Goal: Task Accomplishment & Management: Book appointment/travel/reservation

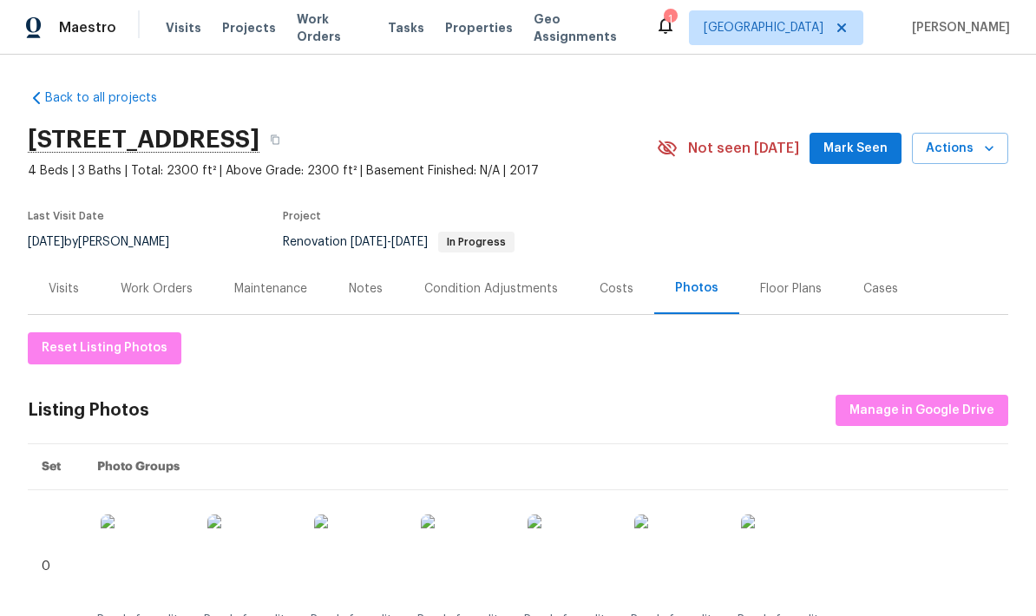
click at [187, 285] on div "Work Orders" at bounding box center [157, 288] width 72 height 17
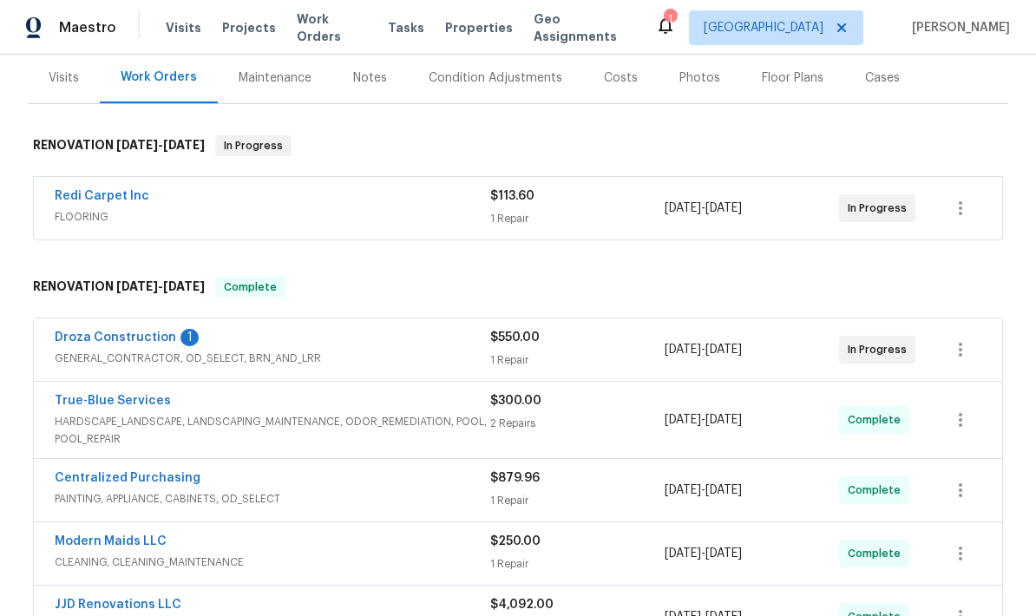
scroll to position [213, 0]
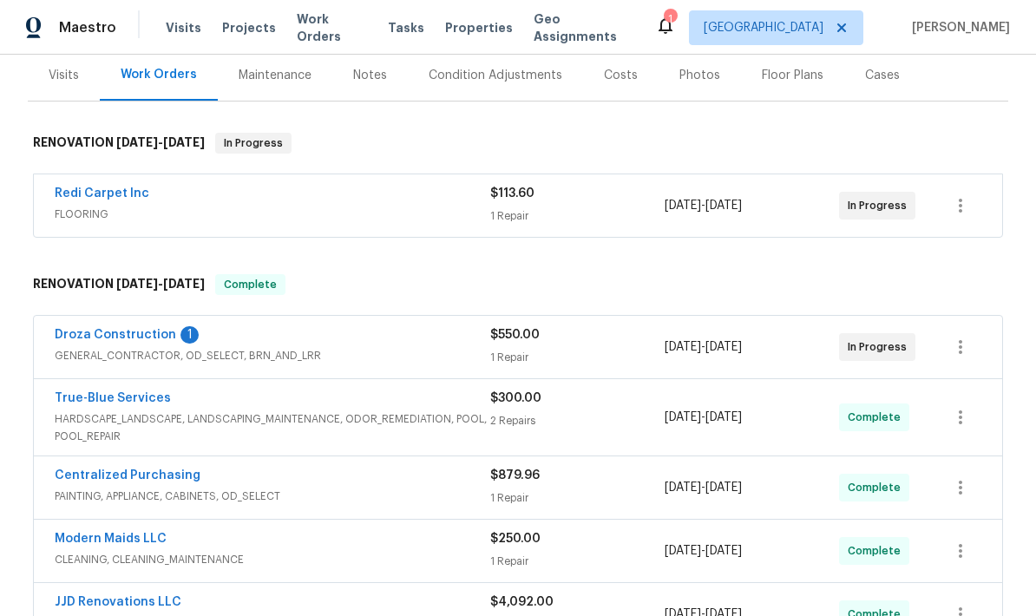
click at [508, 193] on span "$113.60" at bounding box center [512, 193] width 44 height 12
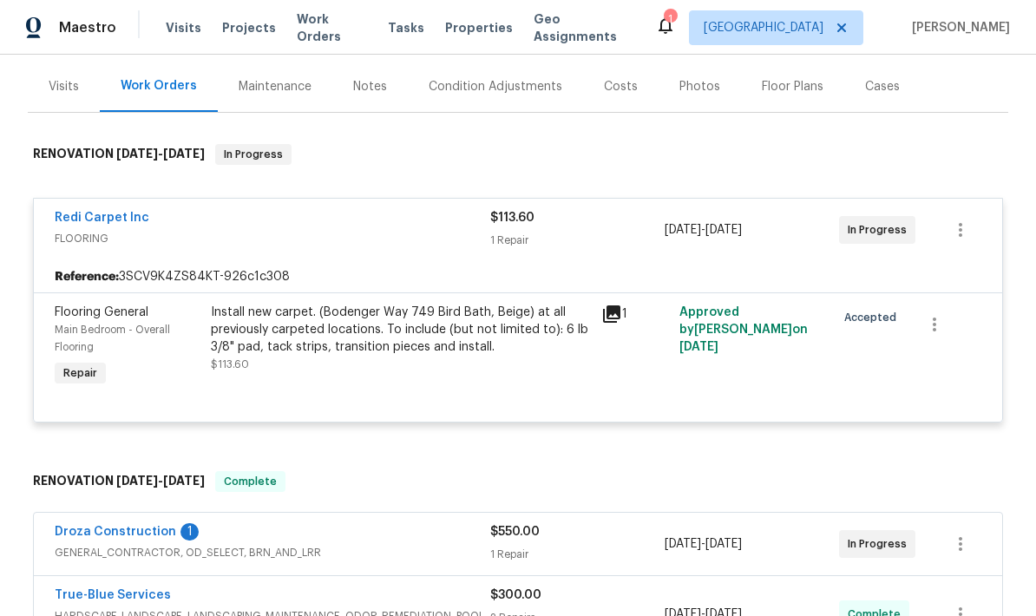
scroll to position [203, 0]
click at [192, 249] on div "Redi Carpet Inc FLOORING" at bounding box center [272, 229] width 435 height 42
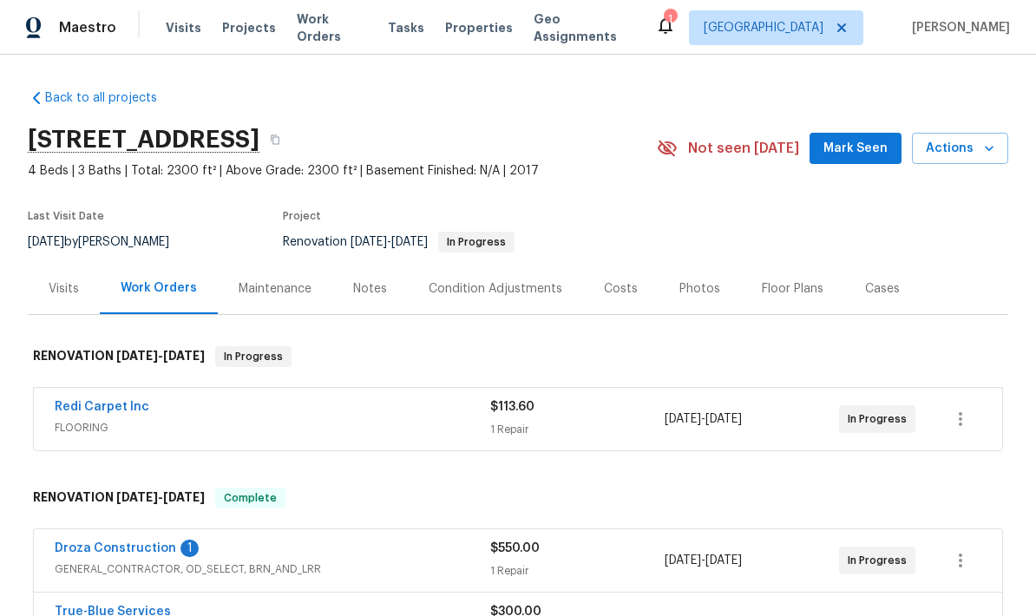
scroll to position [0, 0]
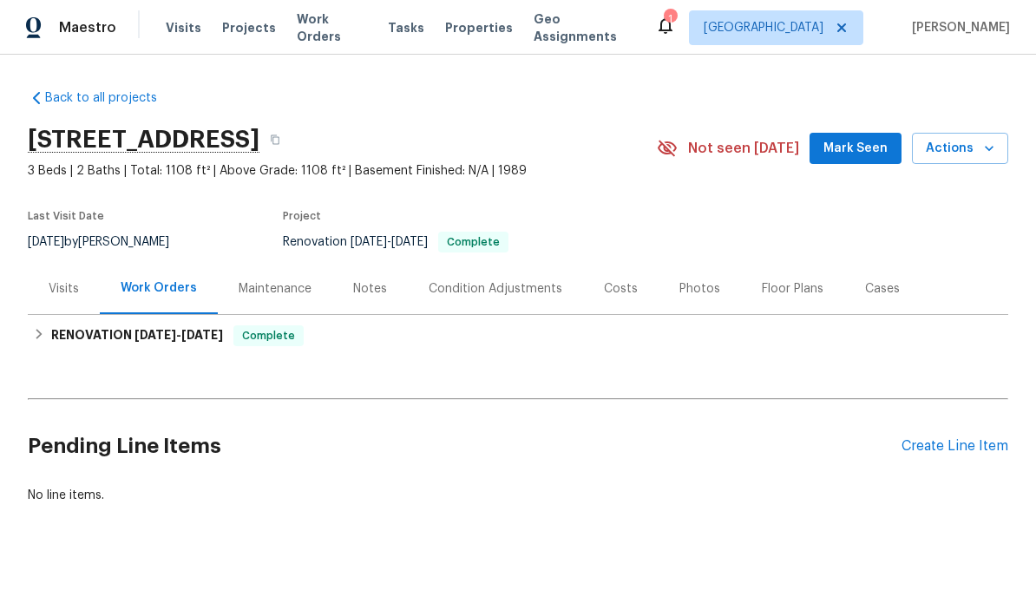
click at [684, 302] on div "Photos" at bounding box center [699, 288] width 82 height 51
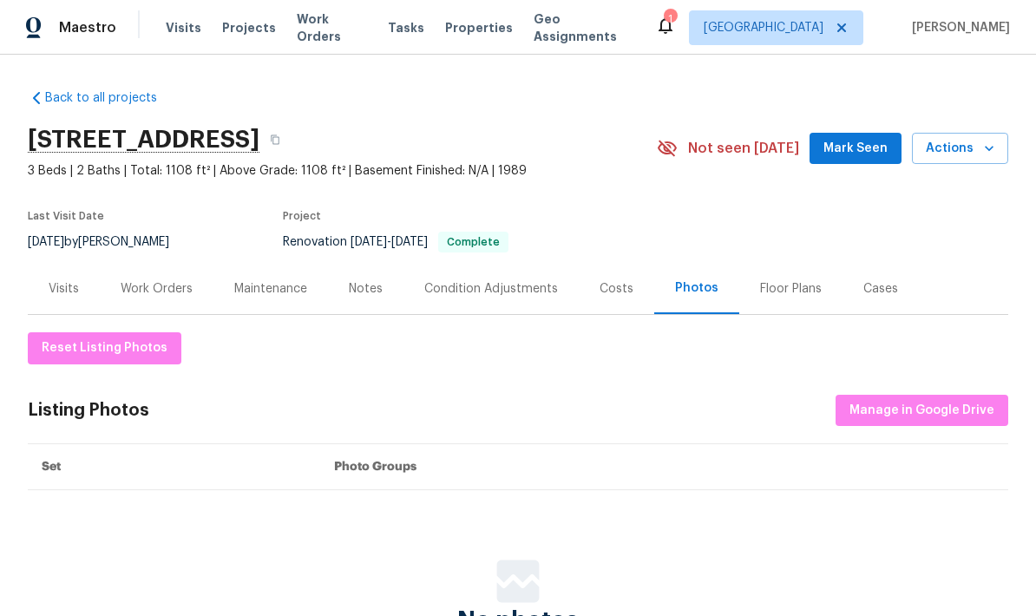
click at [935, 435] on div "Reset Listing Photos Listing Photos Manage in Google Drive Set Photo Groups No …" at bounding box center [518, 503] width 980 height 342
click at [939, 409] on span "Manage in Google Drive" at bounding box center [921, 411] width 145 height 22
click at [936, 409] on span "Manage in Google Drive" at bounding box center [921, 411] width 145 height 22
click at [894, 236] on section "7349 S Avenida Perlina, Tucson, AZ 85746 3 Beds | 2 Baths | Total: 1108 ft² | A…" at bounding box center [518, 190] width 980 height 146
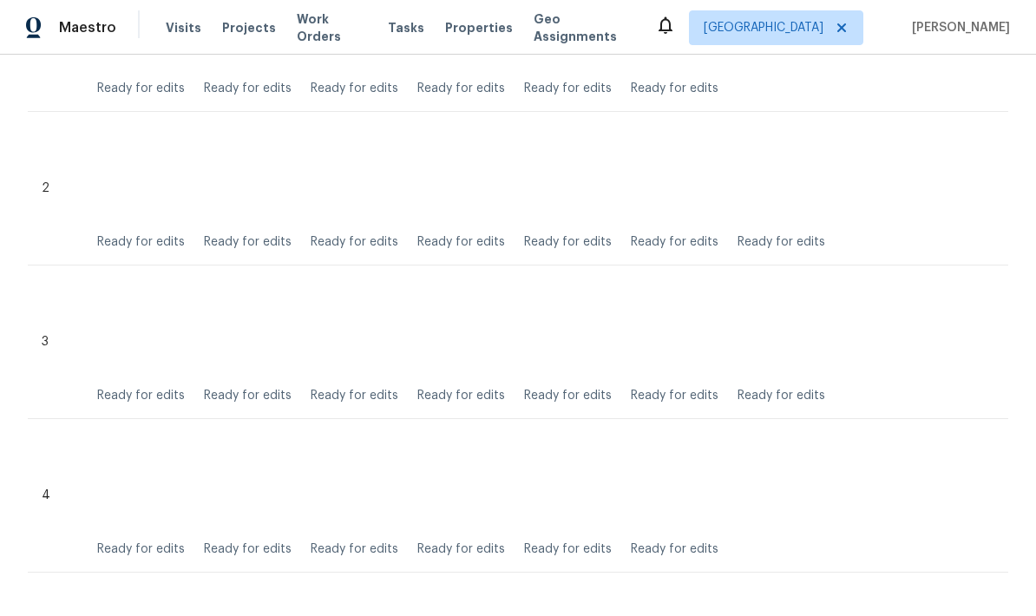
scroll to position [238, 0]
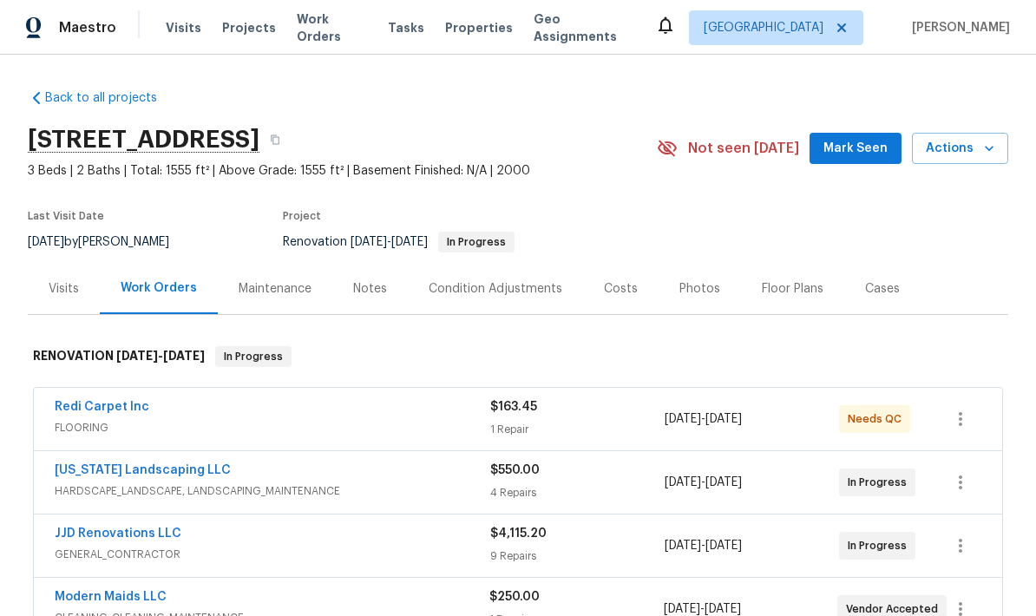
click at [948, 145] on span "Actions" at bounding box center [960, 149] width 69 height 22
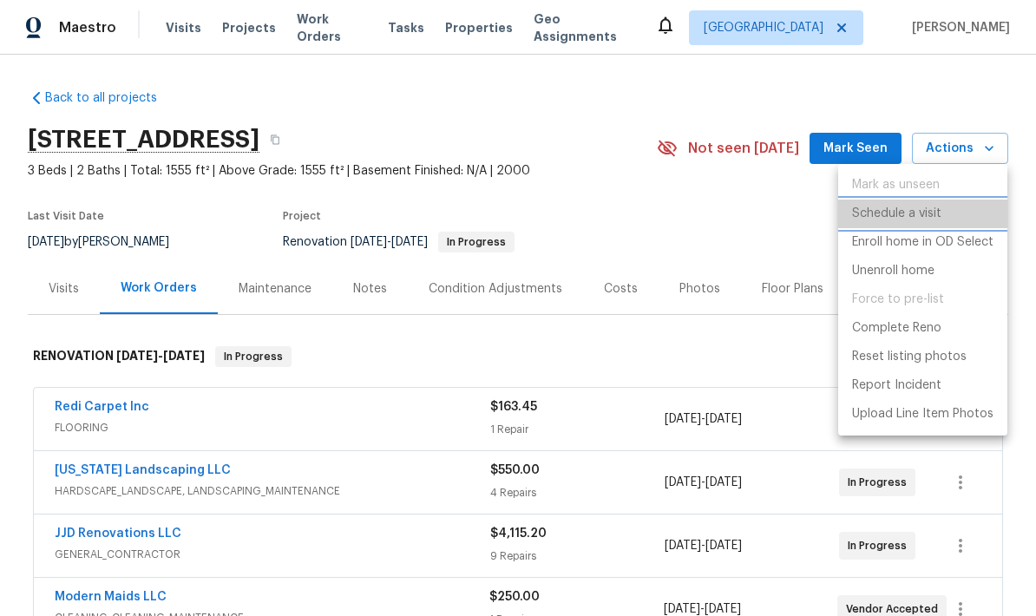
click at [928, 202] on li "Schedule a visit" at bounding box center [922, 214] width 169 height 29
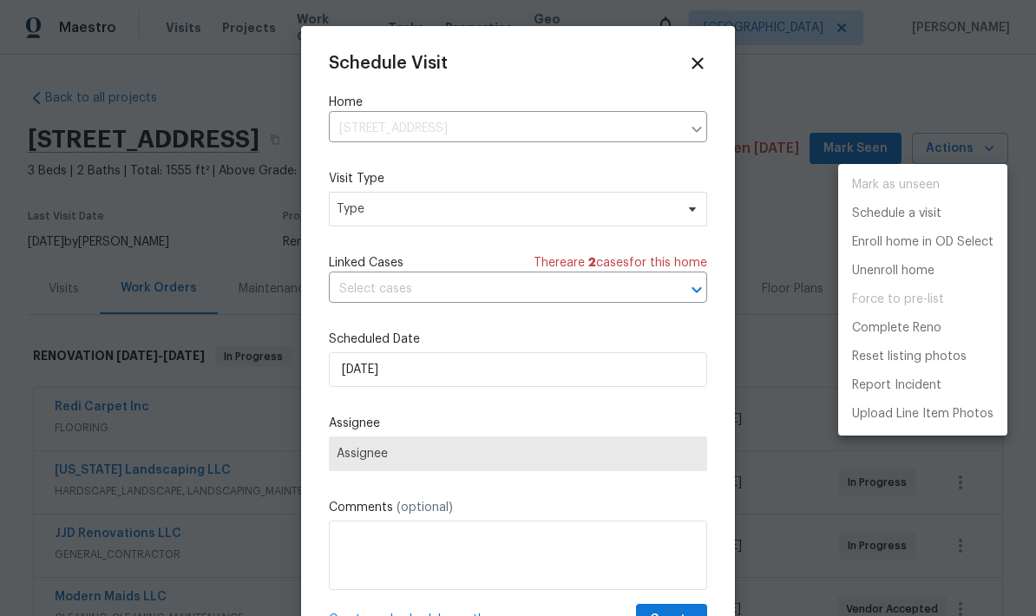
click at [594, 219] on div at bounding box center [518, 308] width 1036 height 616
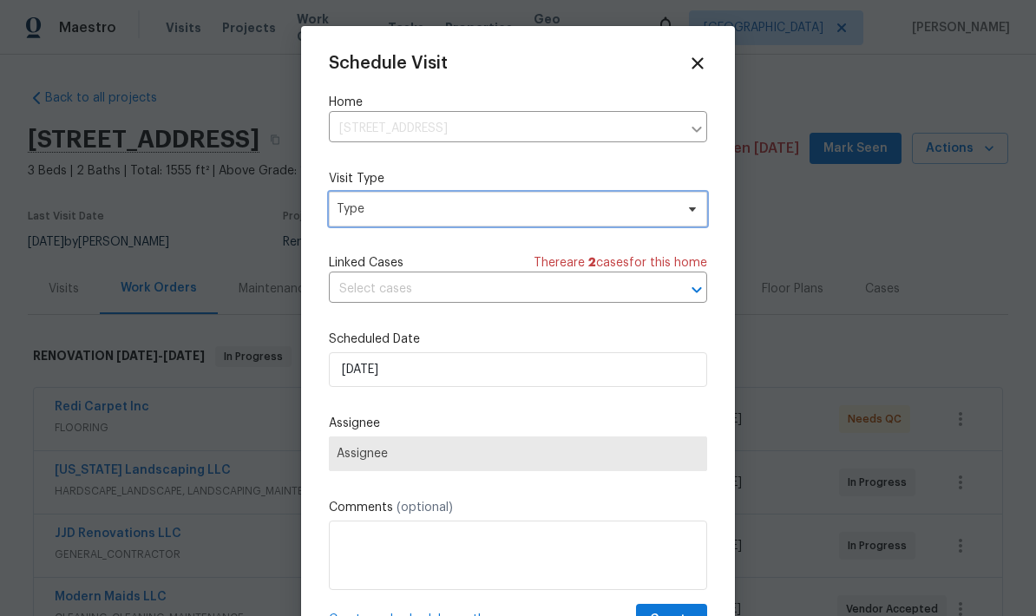
click at [670, 208] on span "Type" at bounding box center [505, 208] width 337 height 17
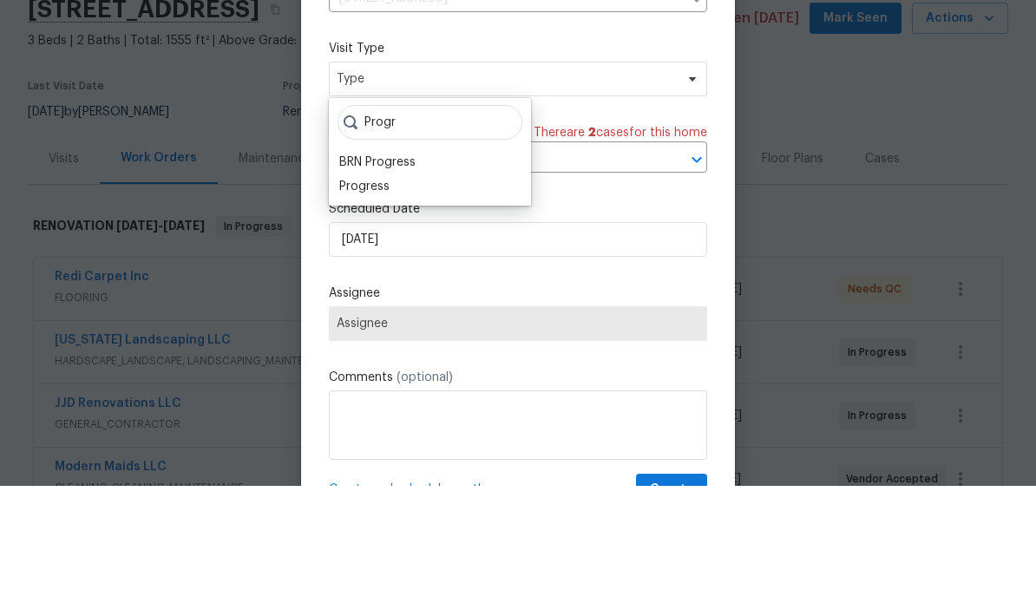
scroll to position [69, 0]
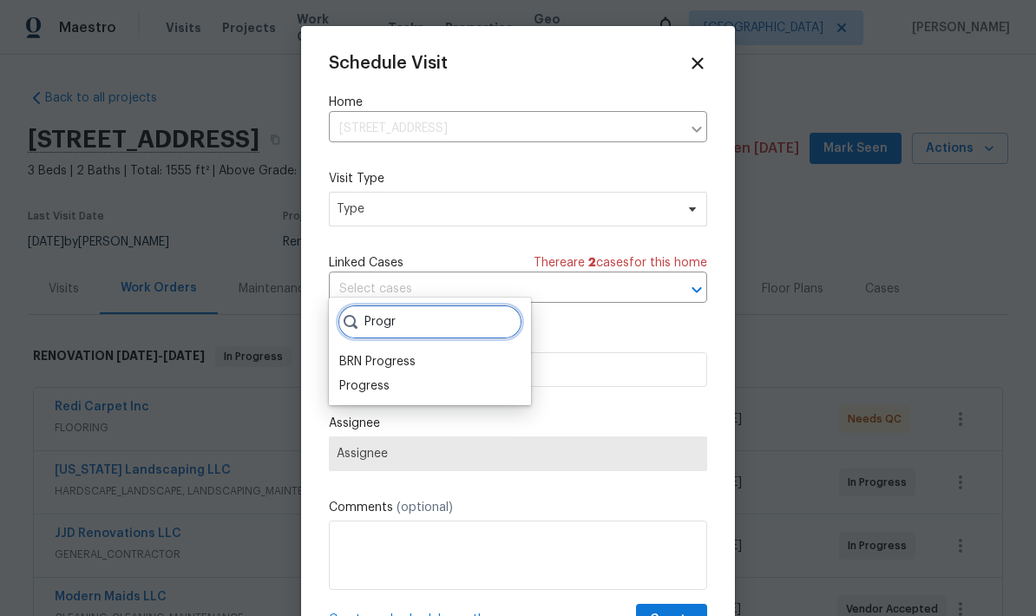
type input "Progr"
click at [356, 377] on div "Progress" at bounding box center [364, 385] width 50 height 17
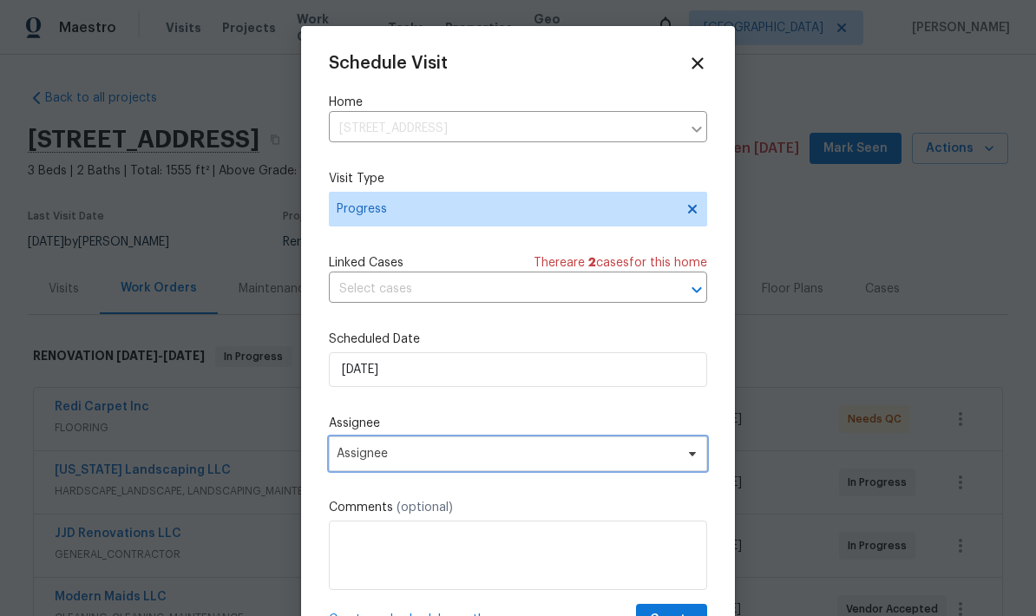
click at [611, 461] on span "Assignee" at bounding box center [507, 454] width 340 height 14
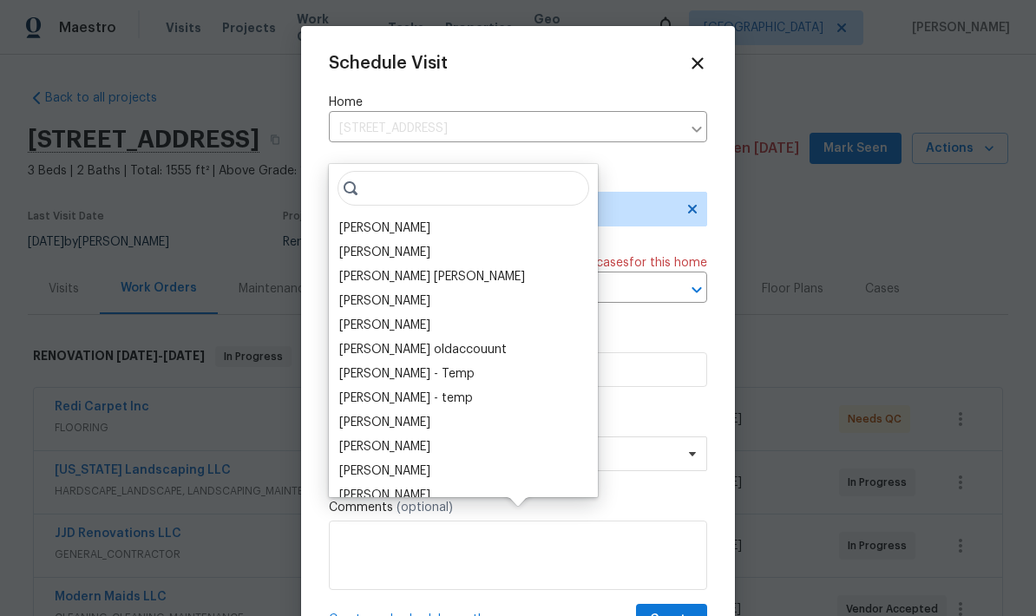
click at [348, 219] on div "[PERSON_NAME]" at bounding box center [384, 227] width 91 height 17
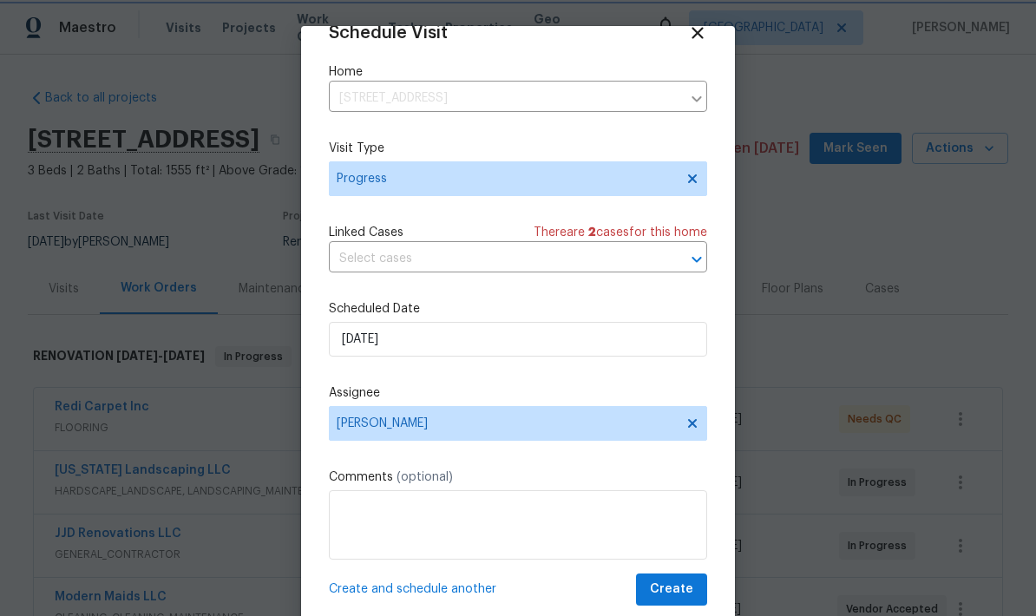
scroll to position [34, 0]
click at [682, 589] on span "Create" at bounding box center [671, 590] width 43 height 22
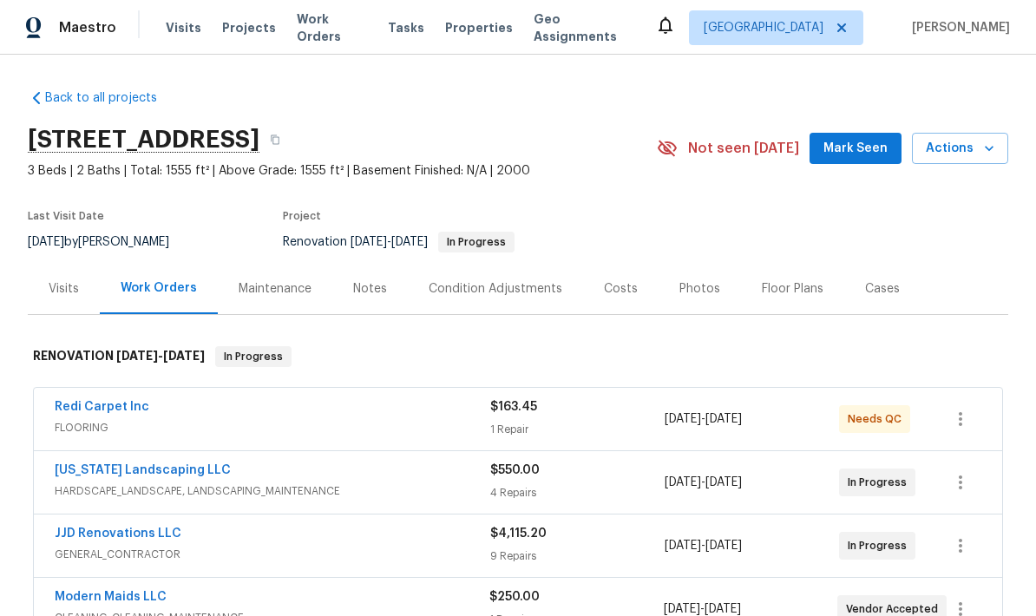
scroll to position [0, 0]
